Goal: Task Accomplishment & Management: Complete application form

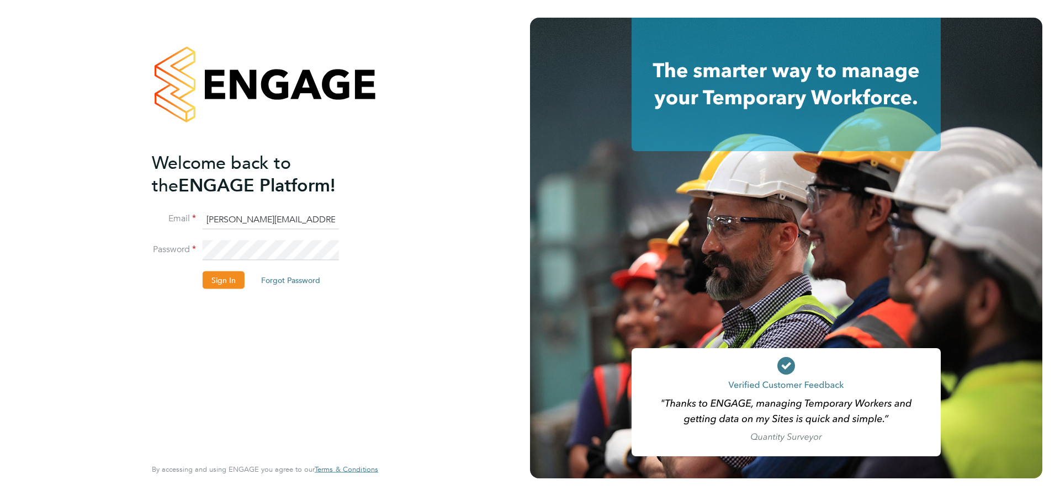
click at [232, 230] on input "[PERSON_NAME][EMAIL_ADDRESS][DOMAIN_NAME]" at bounding box center [271, 220] width 136 height 20
type input "[PERSON_NAME][EMAIL_ADDRESS][DOMAIN_NAME]"
click at [231, 277] on button "Sign In" at bounding box center [224, 281] width 42 height 18
click at [507, 198] on div "All Placements Placement Activity Logs Placement Activity Logs All Placements W…" at bounding box center [265, 248] width 530 height 496
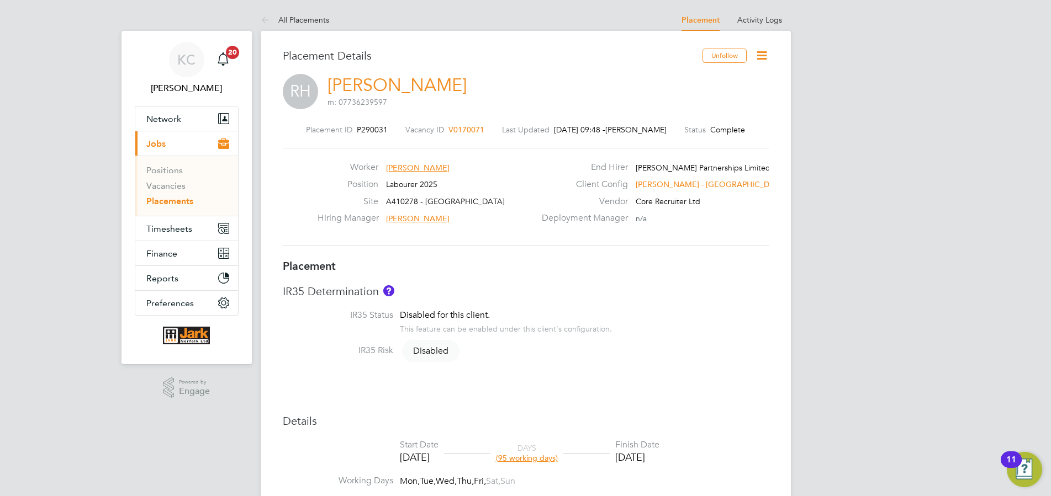
click at [762, 53] on icon at bounding box center [762, 56] width 14 height 14
click at [709, 79] on li "Edit Placement e" at bounding box center [725, 81] width 81 height 15
type input "[PERSON_NAME]"
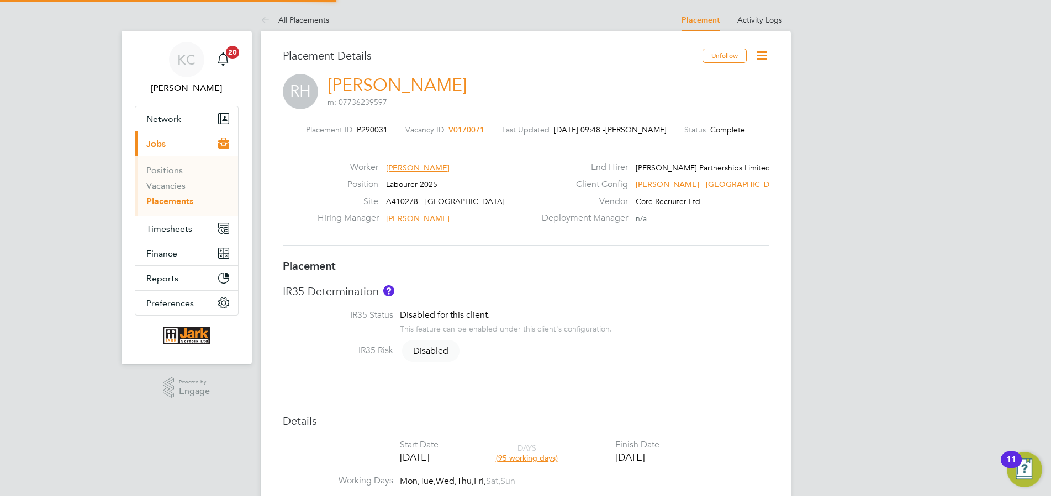
type input "[DATE]"
type input "08:00"
type input "17:00"
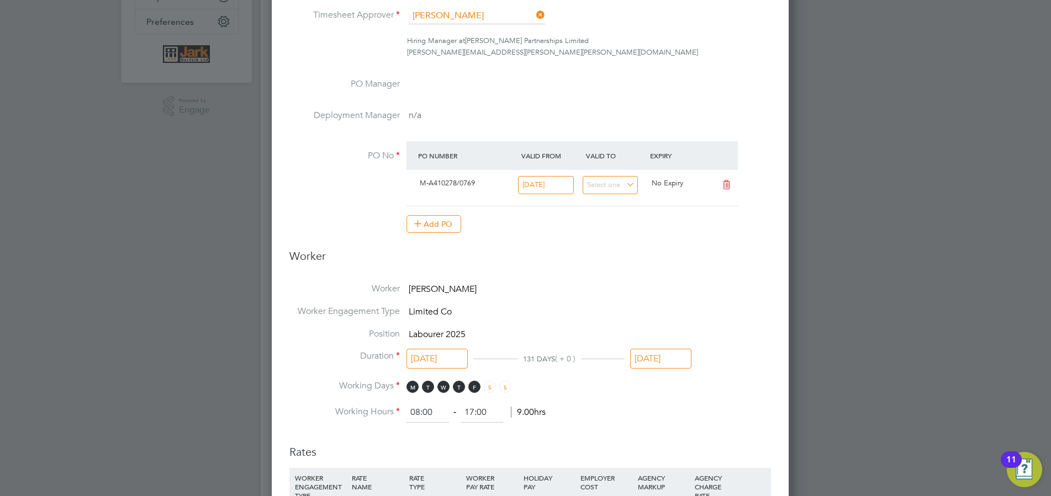
click at [665, 369] on input "[DATE]" at bounding box center [660, 359] width 61 height 20
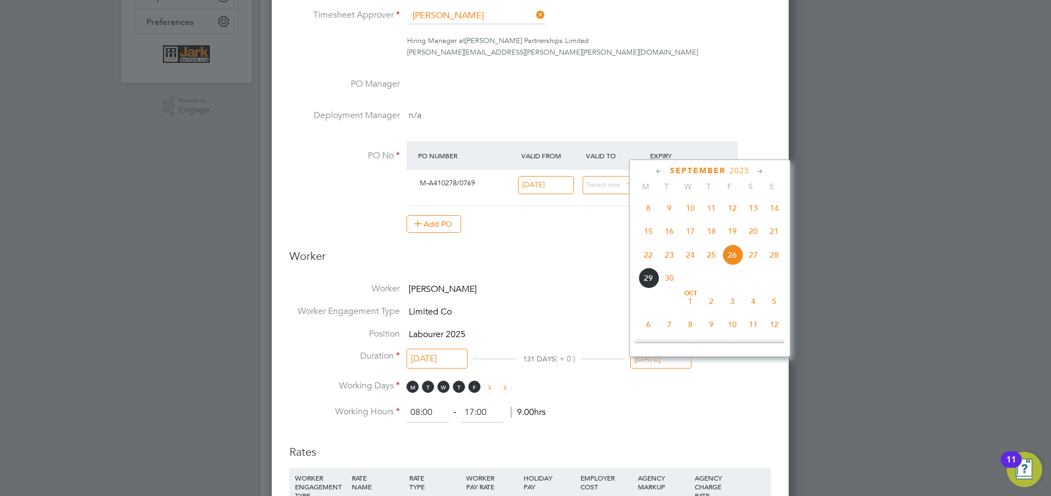
click at [735, 331] on span "10" at bounding box center [732, 324] width 21 height 21
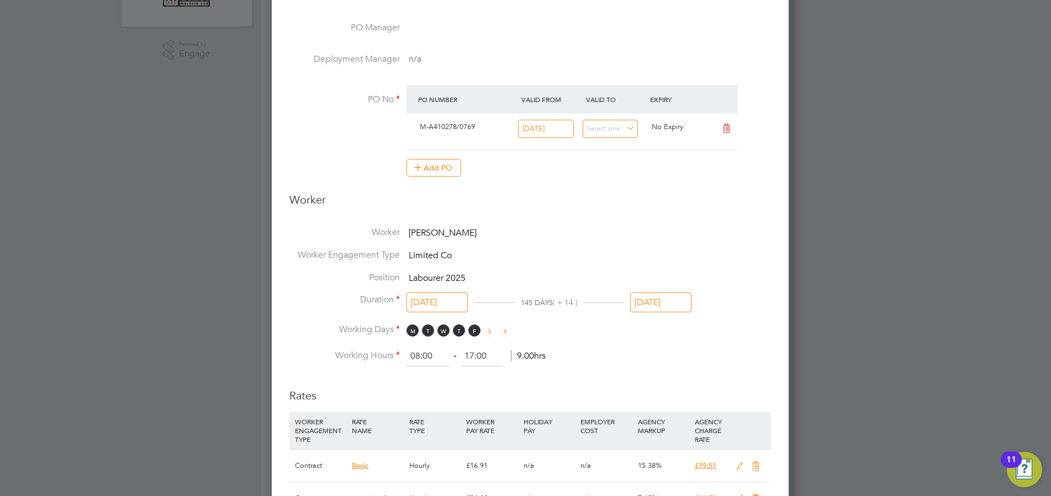
click at [669, 311] on input "[DATE]" at bounding box center [660, 303] width 61 height 20
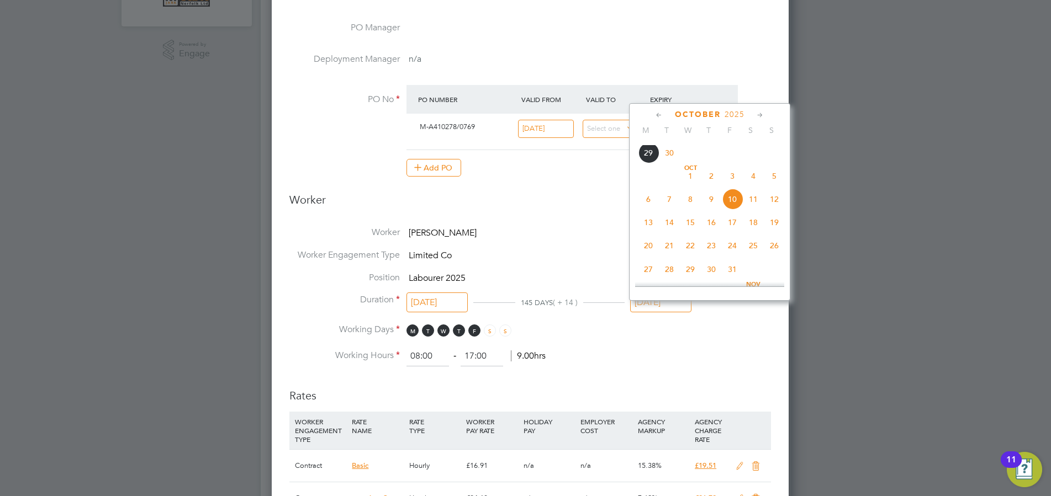
click at [733, 278] on span "31" at bounding box center [732, 269] width 21 height 21
type input "[DATE]"
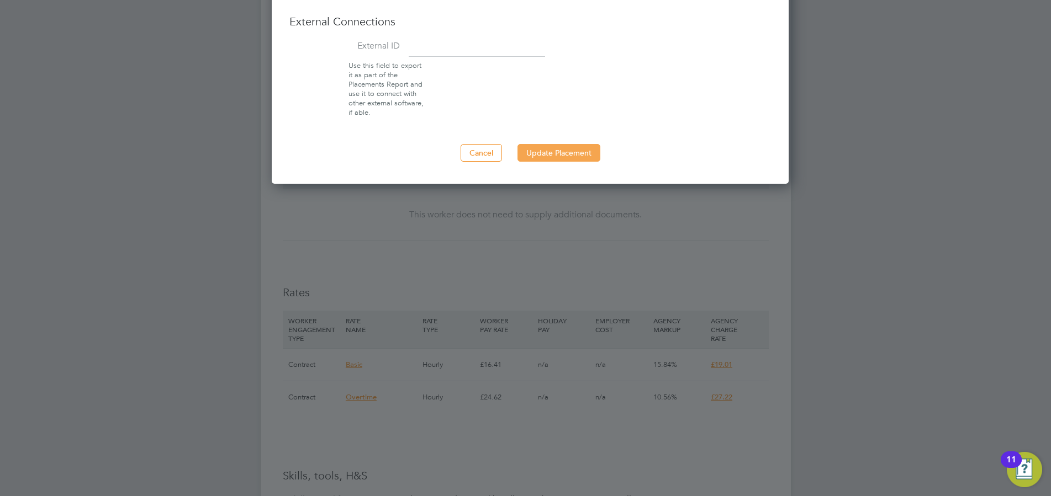
click at [572, 161] on button "Update Placement" at bounding box center [558, 153] width 83 height 18
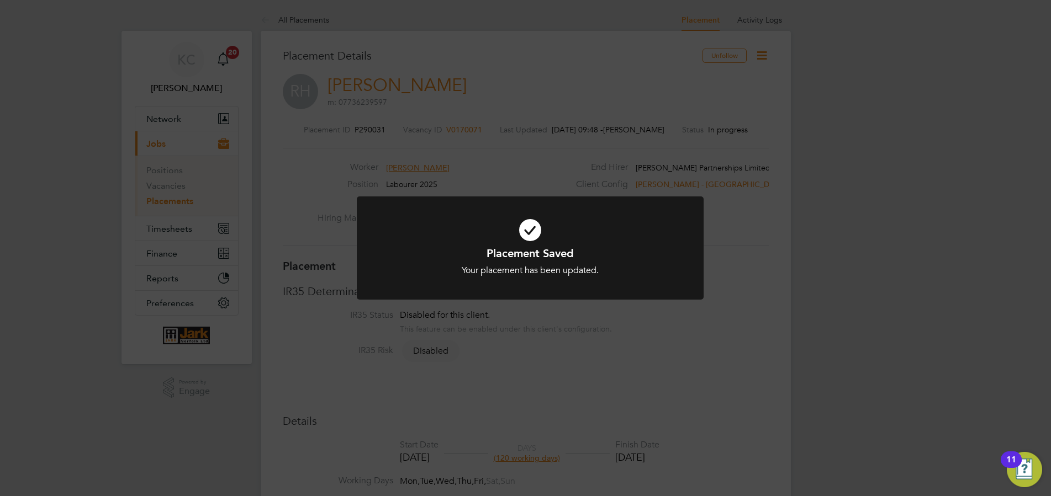
click at [863, 184] on div "Placement Saved Your placement has been updated. Cancel Okay" at bounding box center [525, 248] width 1051 height 496
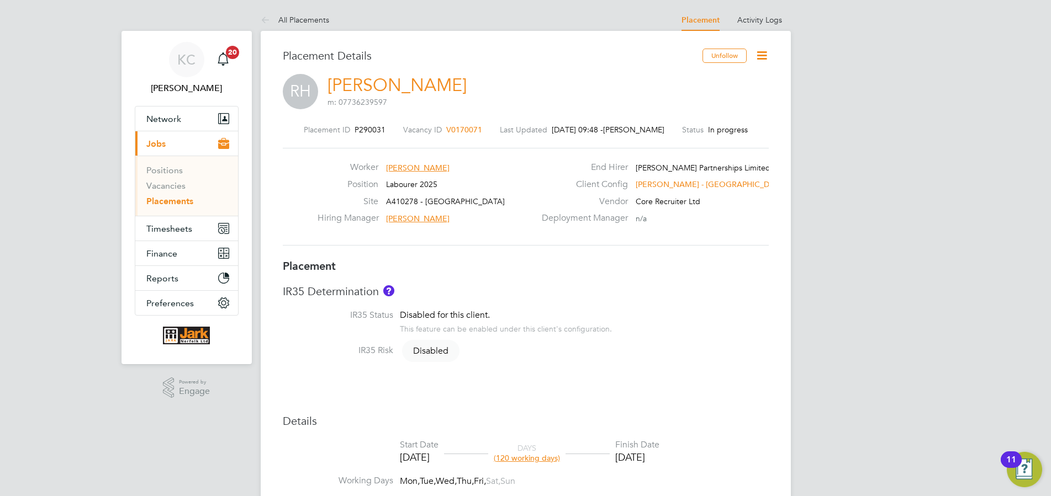
click at [150, 207] on link "Placements" at bounding box center [169, 201] width 47 height 10
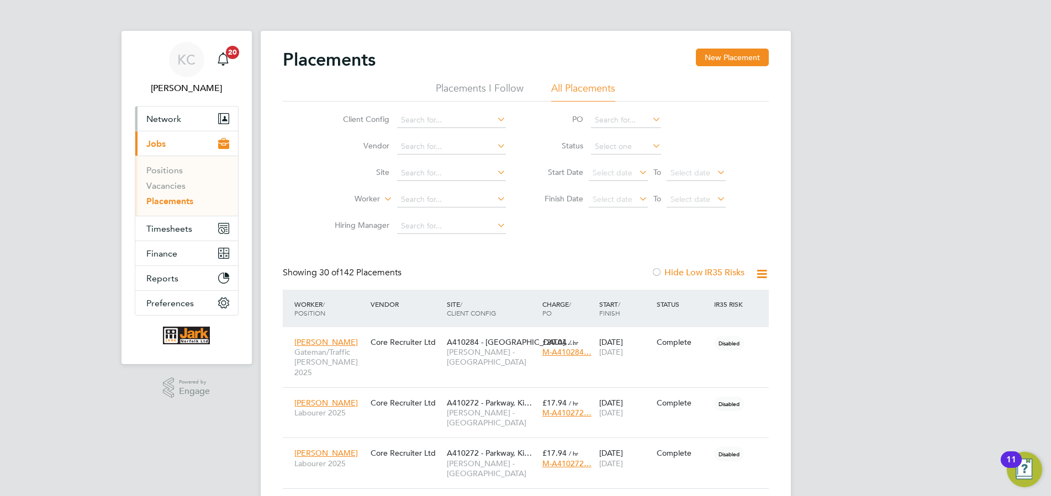
scroll to position [41, 105]
click at [166, 229] on span "Timesheets" at bounding box center [169, 229] width 46 height 10
click at [161, 228] on span "Timesheets" at bounding box center [169, 229] width 46 height 10
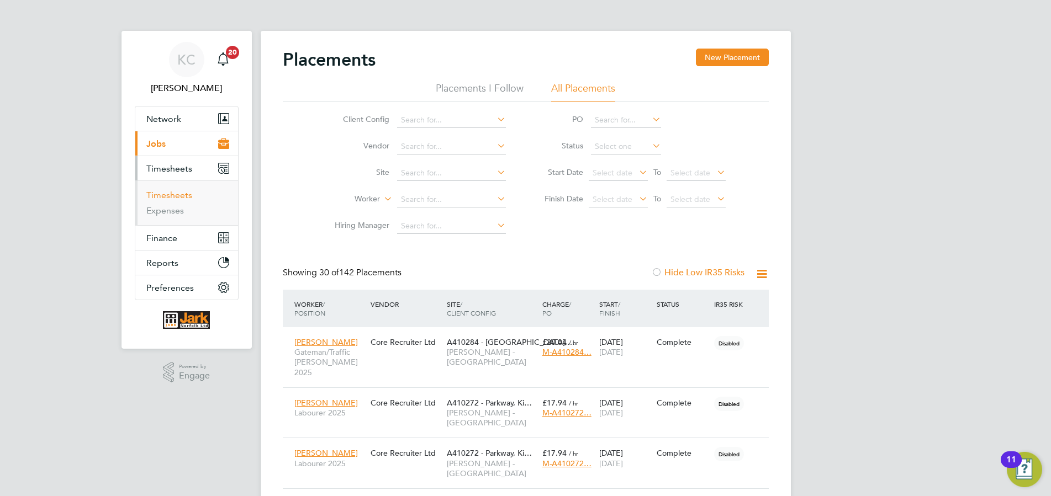
click at [171, 197] on link "Timesheets" at bounding box center [169, 195] width 46 height 10
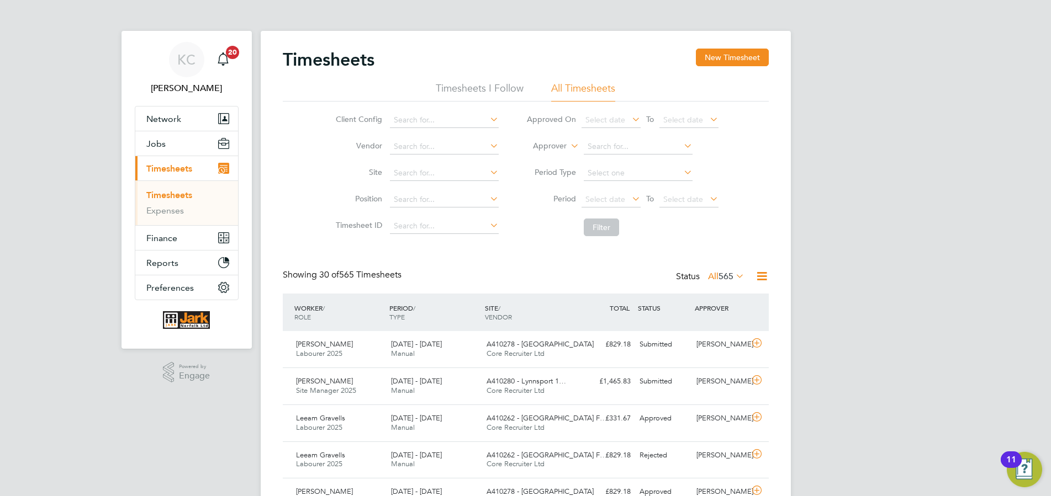
click at [737, 52] on button "New Timesheet" at bounding box center [732, 58] width 73 height 18
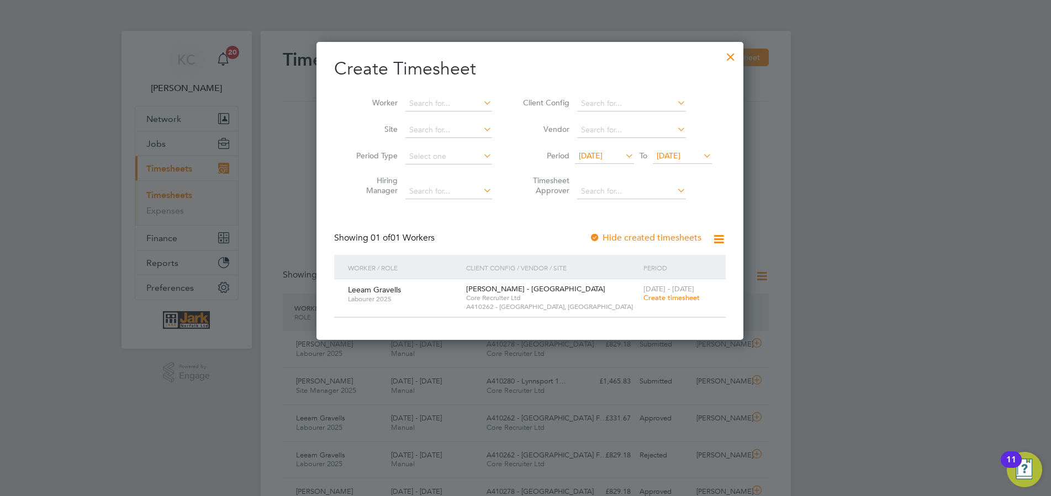
click at [672, 300] on span "Create timesheet" at bounding box center [671, 297] width 56 height 9
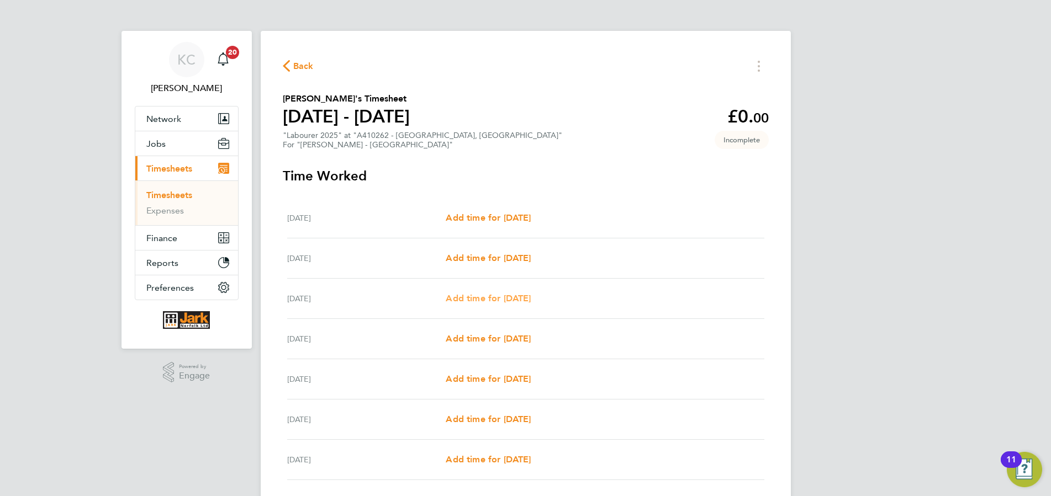
click at [498, 302] on span "Add time for [DATE]" at bounding box center [488, 298] width 85 height 10
select select "60"
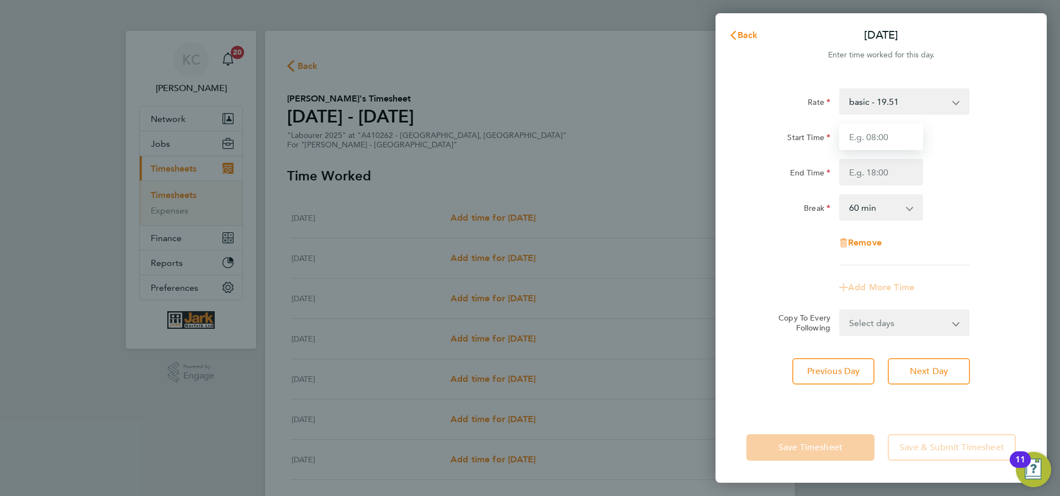
click at [883, 147] on input "Start Time" at bounding box center [881, 137] width 84 height 27
type input "07:30"
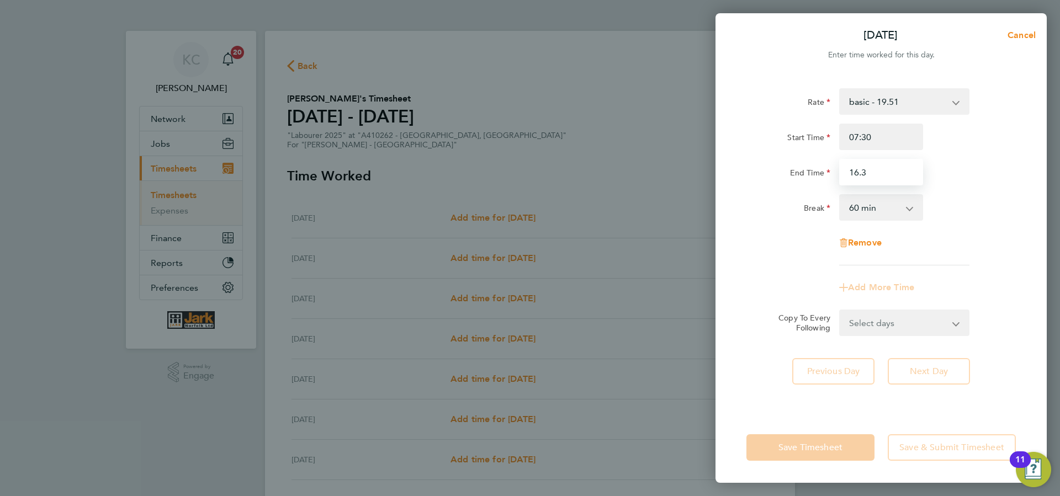
type input "16.3"
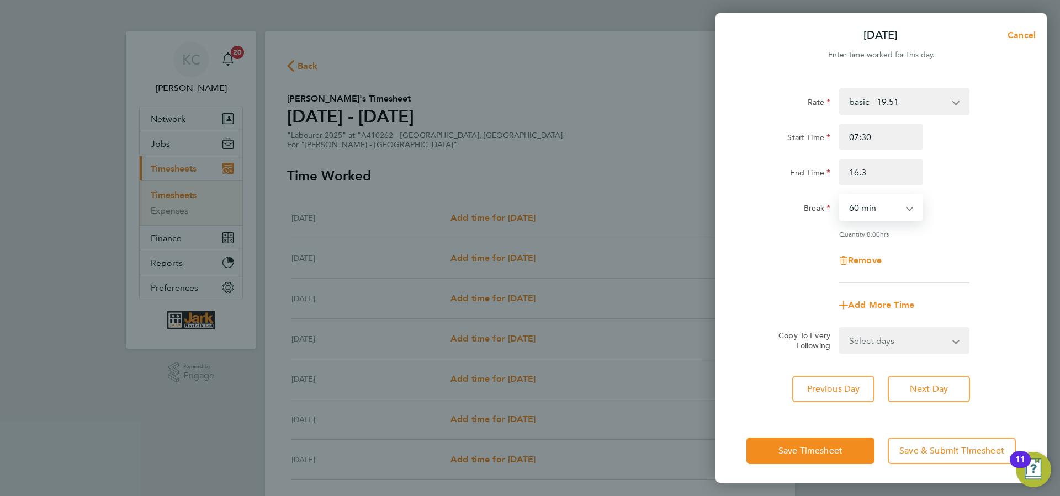
click at [841, 196] on select "0 min 15 min 30 min 45 min 60 min 75 min 90 min" at bounding box center [875, 208] width 68 height 24
select select "30"
click option "30 min" at bounding box center [0, 0] width 0 height 0
click at [927, 377] on button "Next Day" at bounding box center [929, 389] width 82 height 27
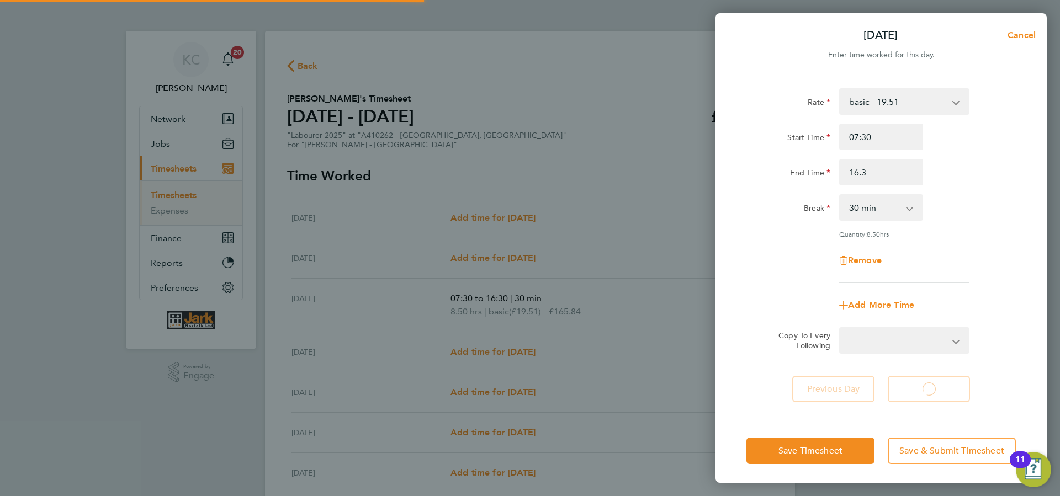
select select "60"
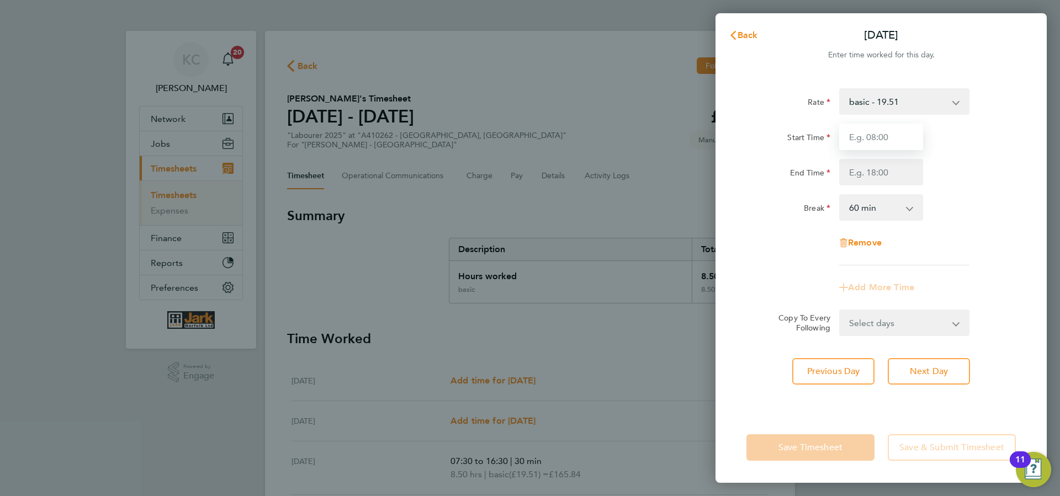
click at [859, 136] on input "Start Time" at bounding box center [881, 137] width 84 height 27
type input "07:30"
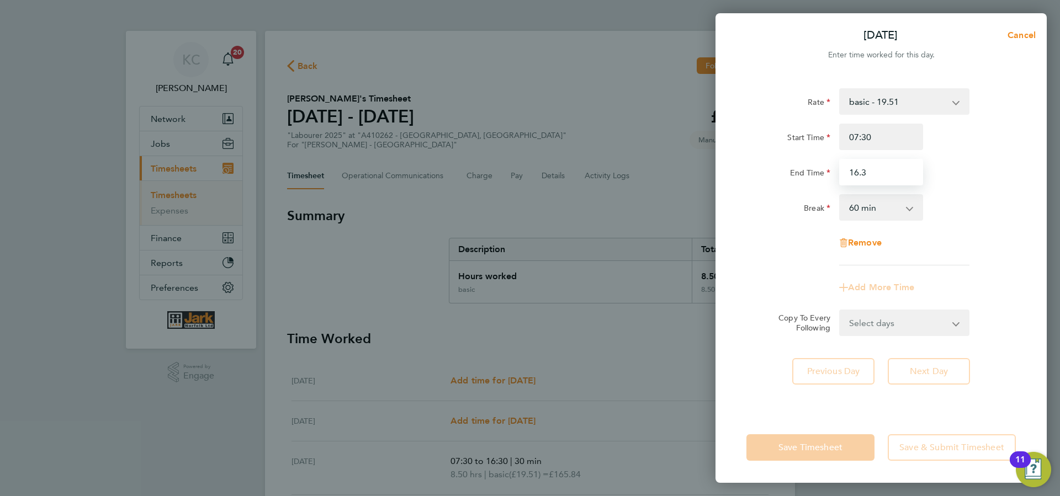
type input "16.3"
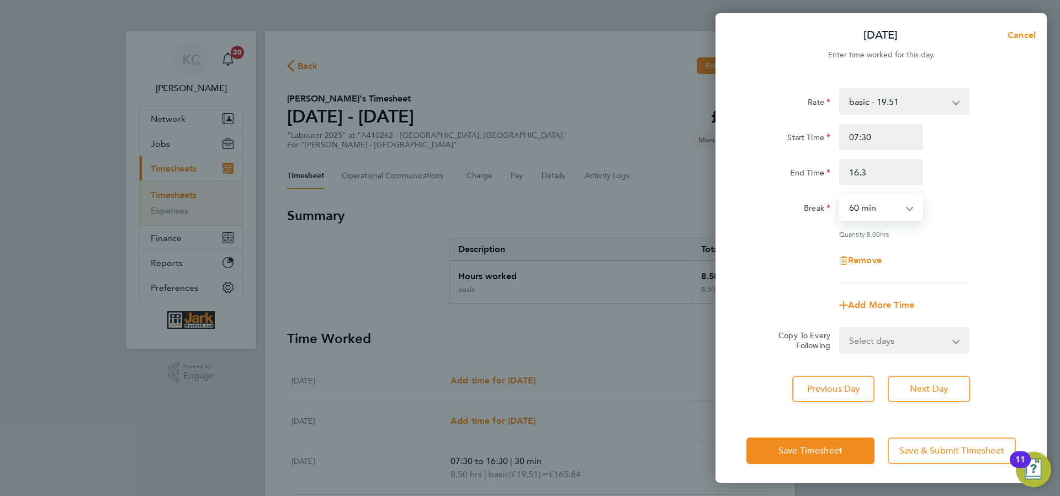
click at [841, 196] on select "0 min 15 min 30 min 45 min 60 min 75 min 90 min" at bounding box center [875, 208] width 68 height 24
select select "30"
click option "30 min" at bounding box center [0, 0] width 0 height 0
click at [908, 395] on button "Next Day" at bounding box center [929, 389] width 82 height 27
select select "60"
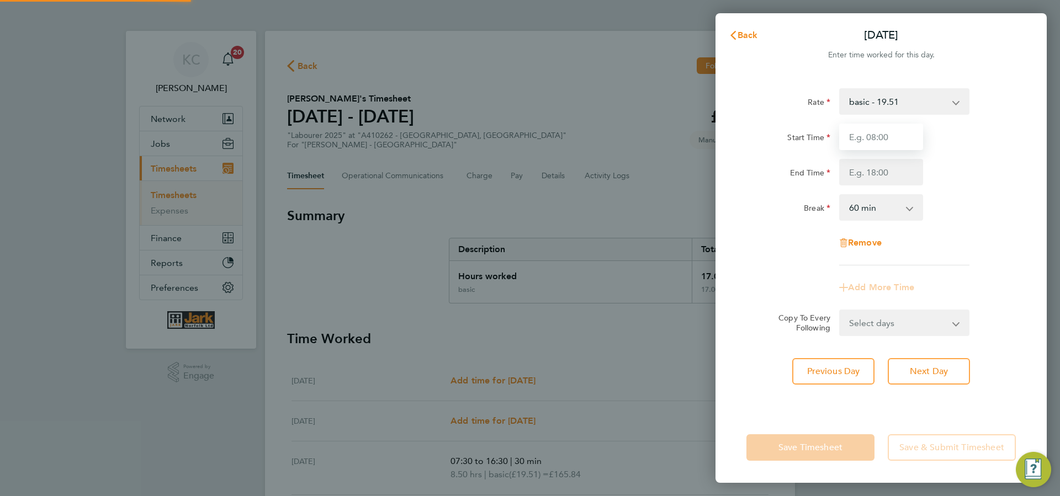
click at [868, 139] on input "Start Time" at bounding box center [881, 137] width 84 height 27
type input "07:30"
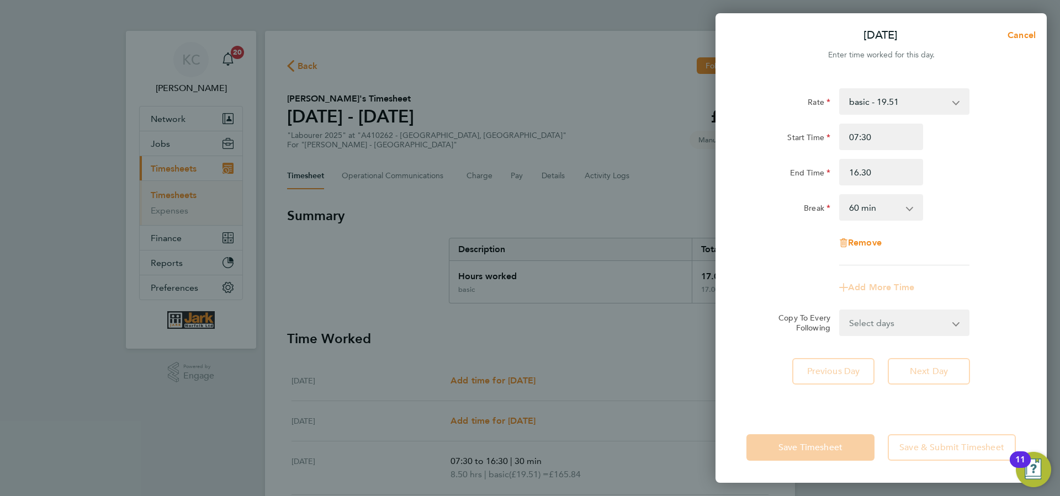
type input "16:30"
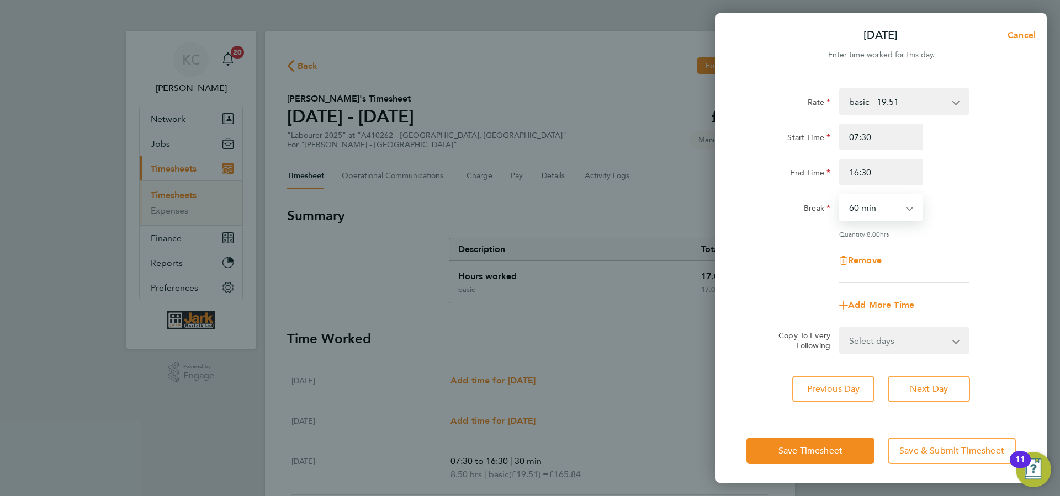
click at [841, 196] on select "0 min 15 min 30 min 45 min 60 min 75 min 90 min" at bounding box center [875, 208] width 68 height 24
select select "30"
click option "30 min" at bounding box center [0, 0] width 0 height 0
click at [913, 379] on button "Next Day" at bounding box center [929, 389] width 82 height 27
select select "60"
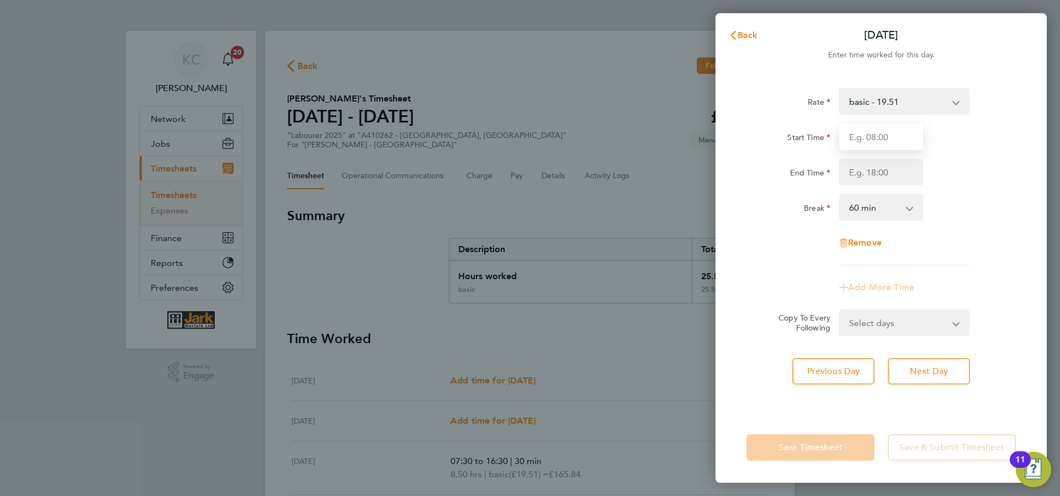
click at [866, 126] on input "Start Time" at bounding box center [881, 137] width 84 height 27
type input "07:30"
type input "16:30"
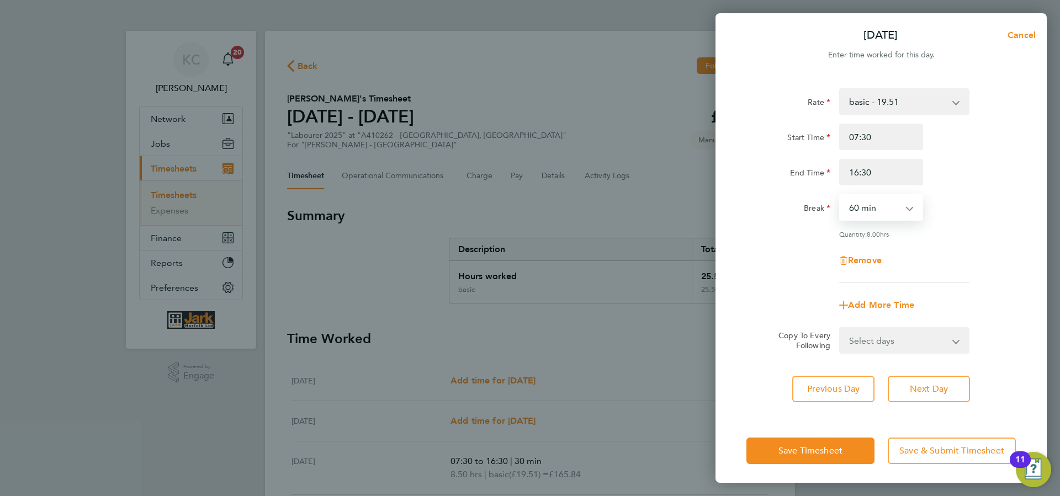
click at [841, 196] on select "0 min 15 min 30 min 45 min 60 min 75 min 90 min" at bounding box center [875, 208] width 68 height 24
select select "30"
click option "30 min" at bounding box center [0, 0] width 0 height 0
click at [934, 380] on button "Next Day" at bounding box center [929, 389] width 82 height 27
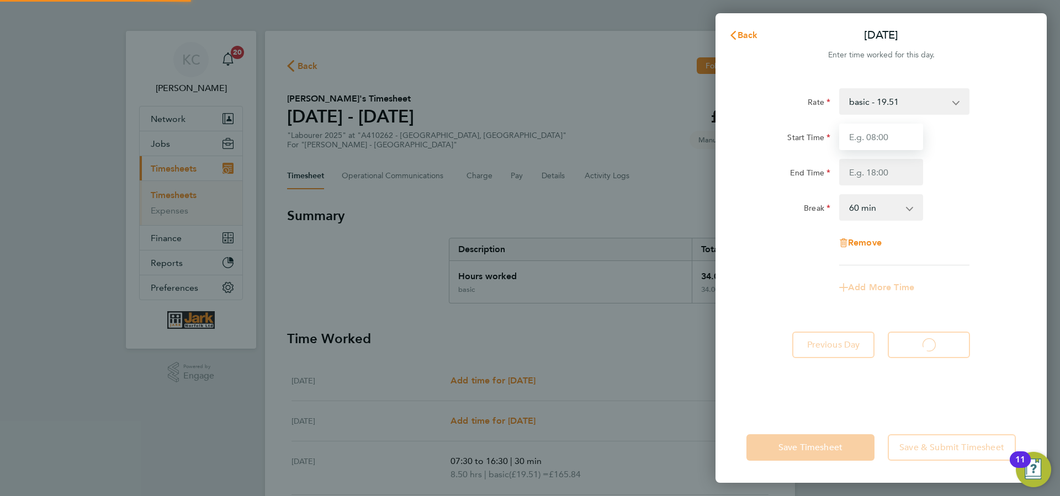
select select "60"
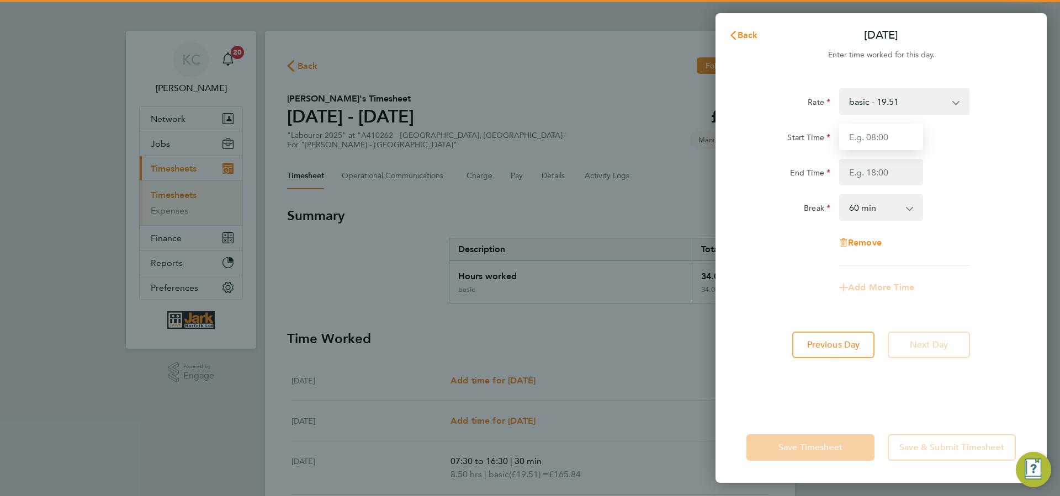
click at [874, 136] on input "Start Time" at bounding box center [881, 137] width 84 height 27
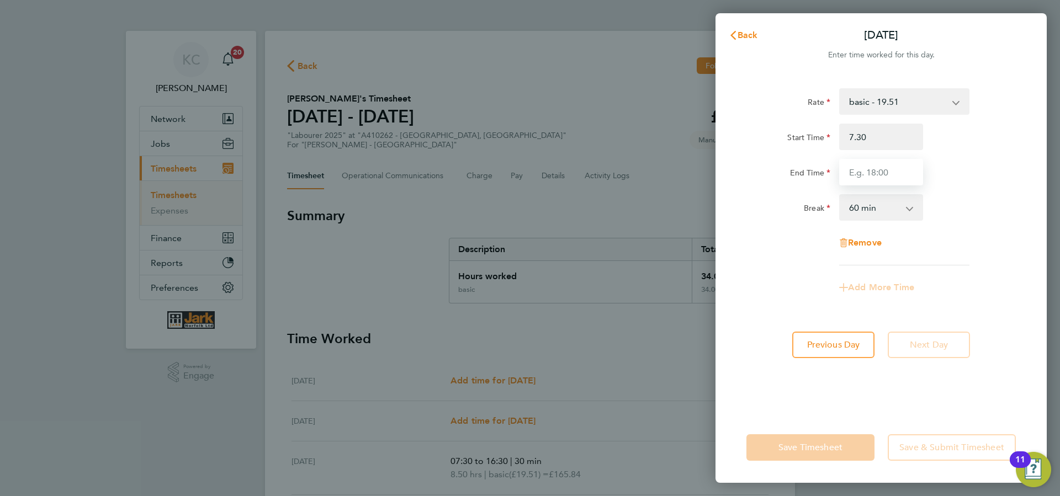
type input "07:30"
type input "16.3"
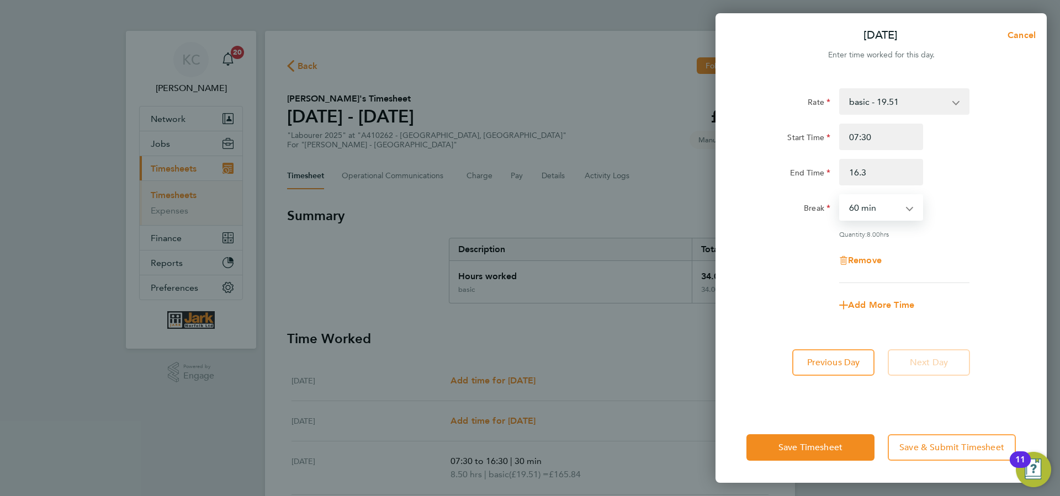
click at [870, 204] on select "0 min 15 min 30 min 45 min 60 min 75 min 90 min" at bounding box center [875, 208] width 68 height 24
select select "30"
click option "30 min" at bounding box center [0, 0] width 0 height 0
click at [826, 442] on span "Save Timesheet" at bounding box center [811, 447] width 64 height 11
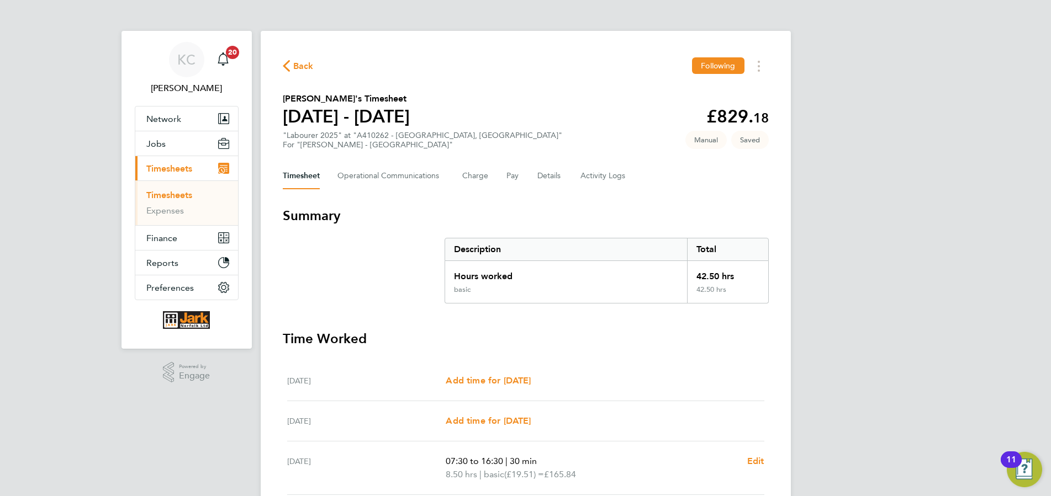
scroll to position [310, 0]
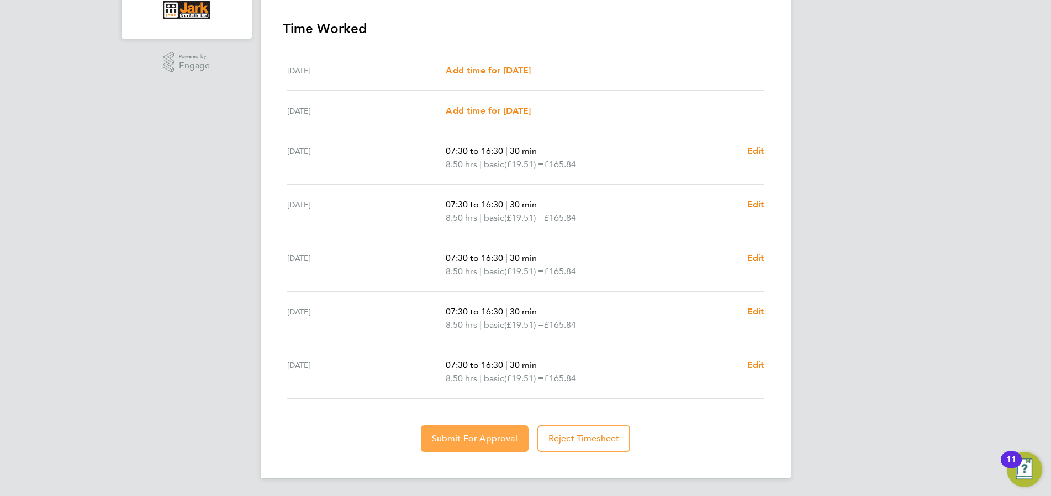
click at [469, 442] on span "Submit For Approval" at bounding box center [475, 439] width 86 height 11
